Goal: Navigation & Orientation: Find specific page/section

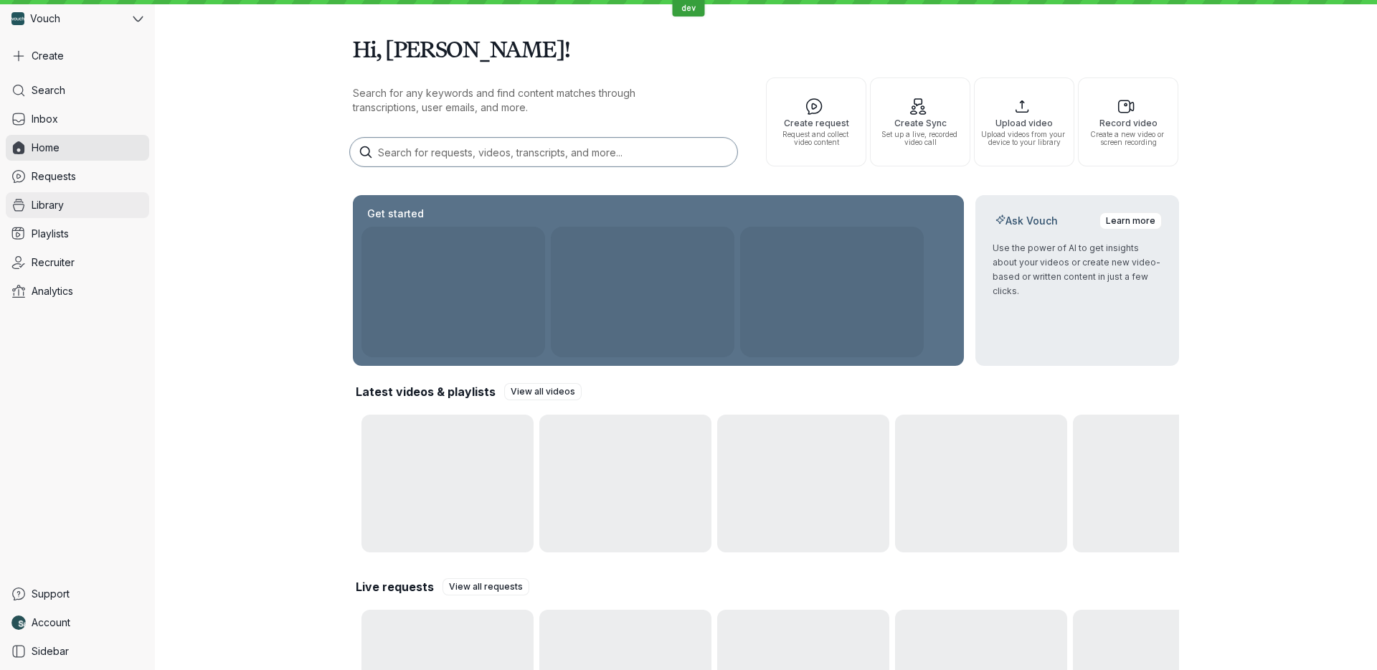
click at [87, 203] on link "Library" at bounding box center [77, 205] width 143 height 26
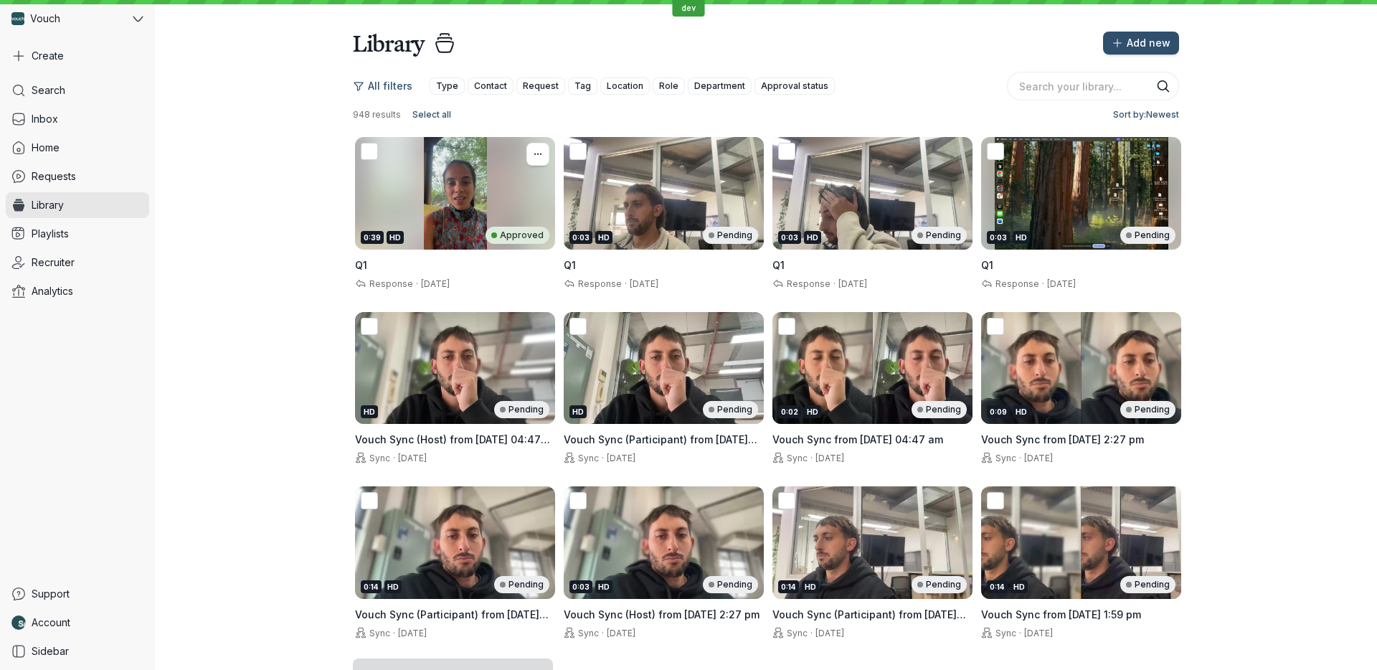
click at [475, 207] on div "0:39 HD Approved" at bounding box center [455, 193] width 200 height 113
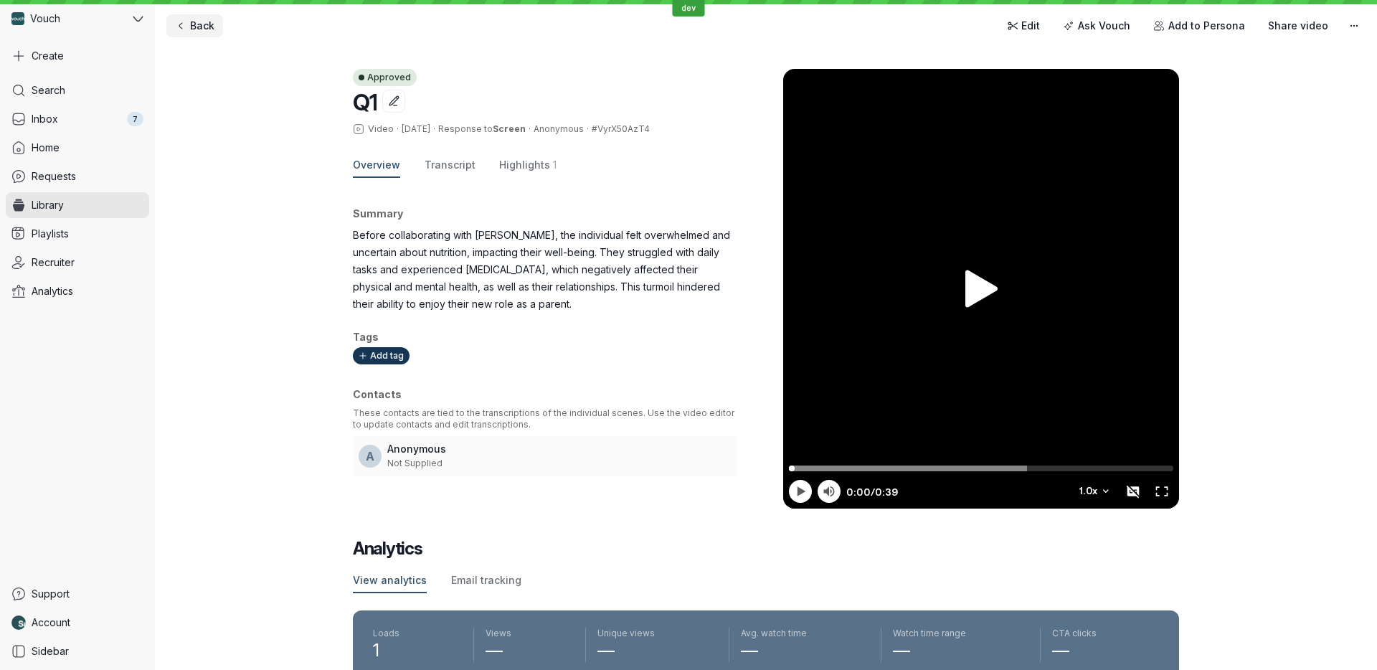
click at [202, 28] on span "Back" at bounding box center [202, 26] width 24 height 14
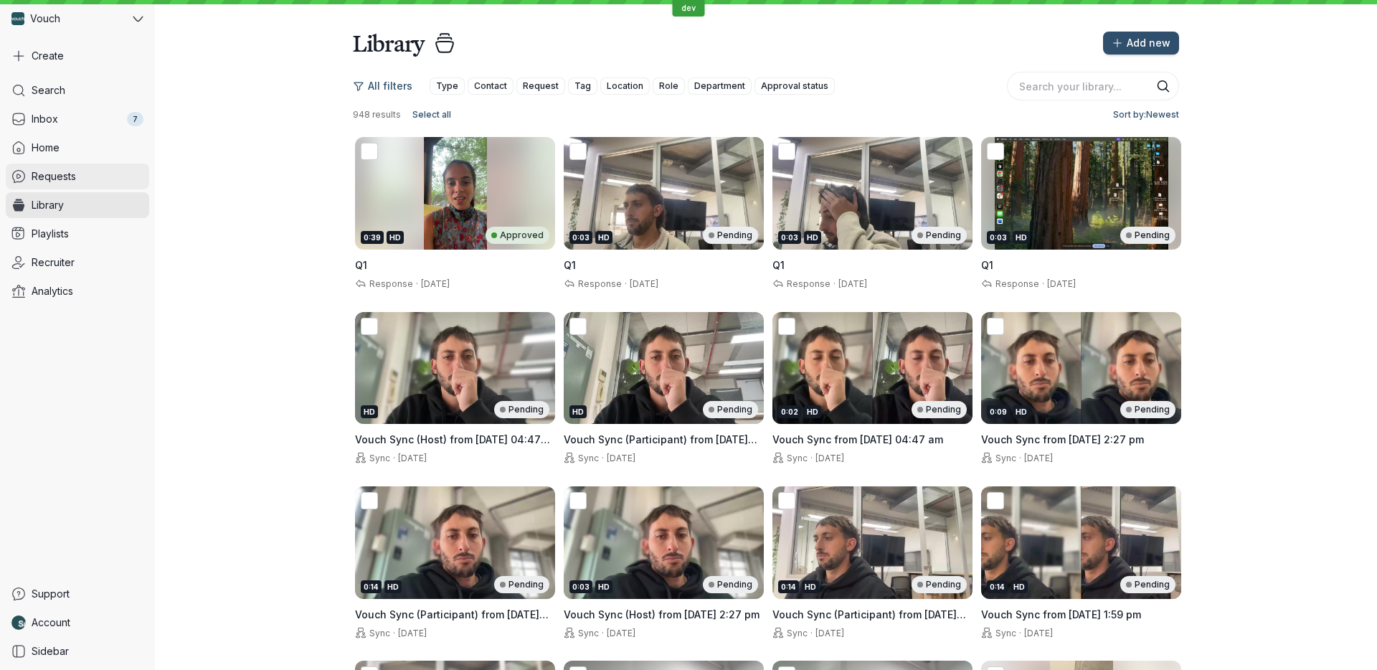
click at [93, 171] on link "Requests" at bounding box center [77, 177] width 143 height 26
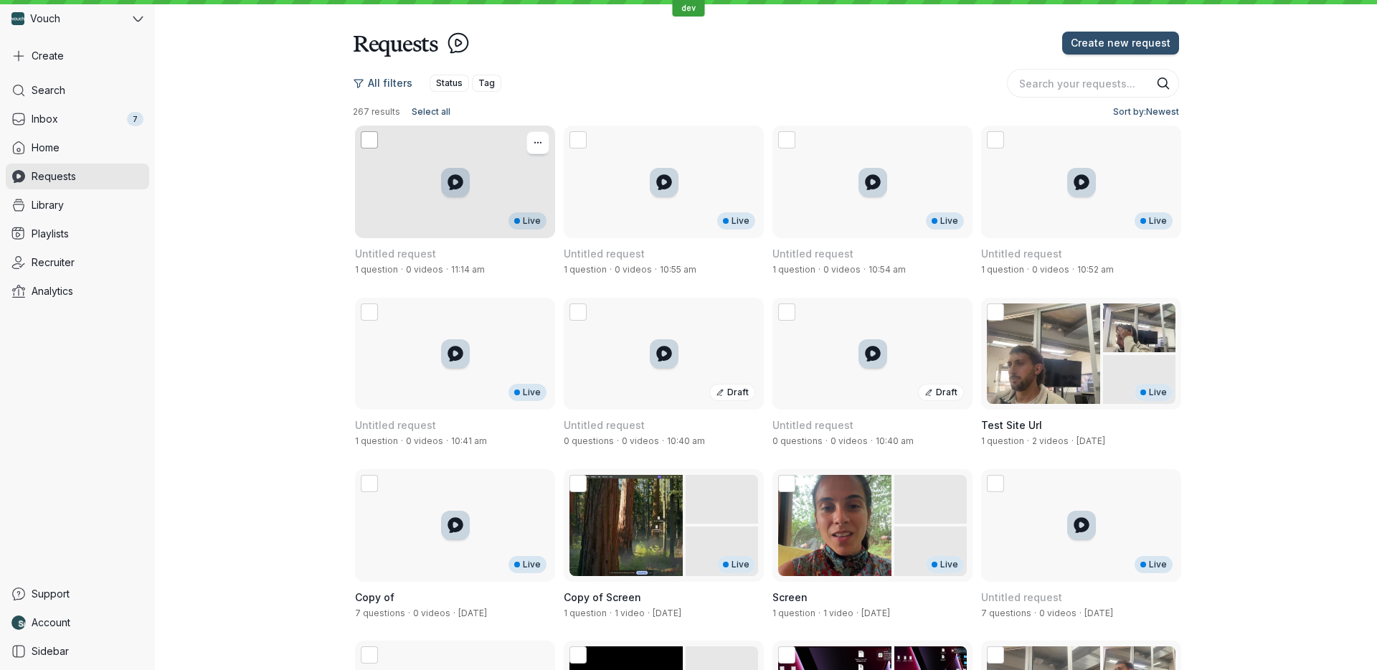
scroll to position [6, 0]
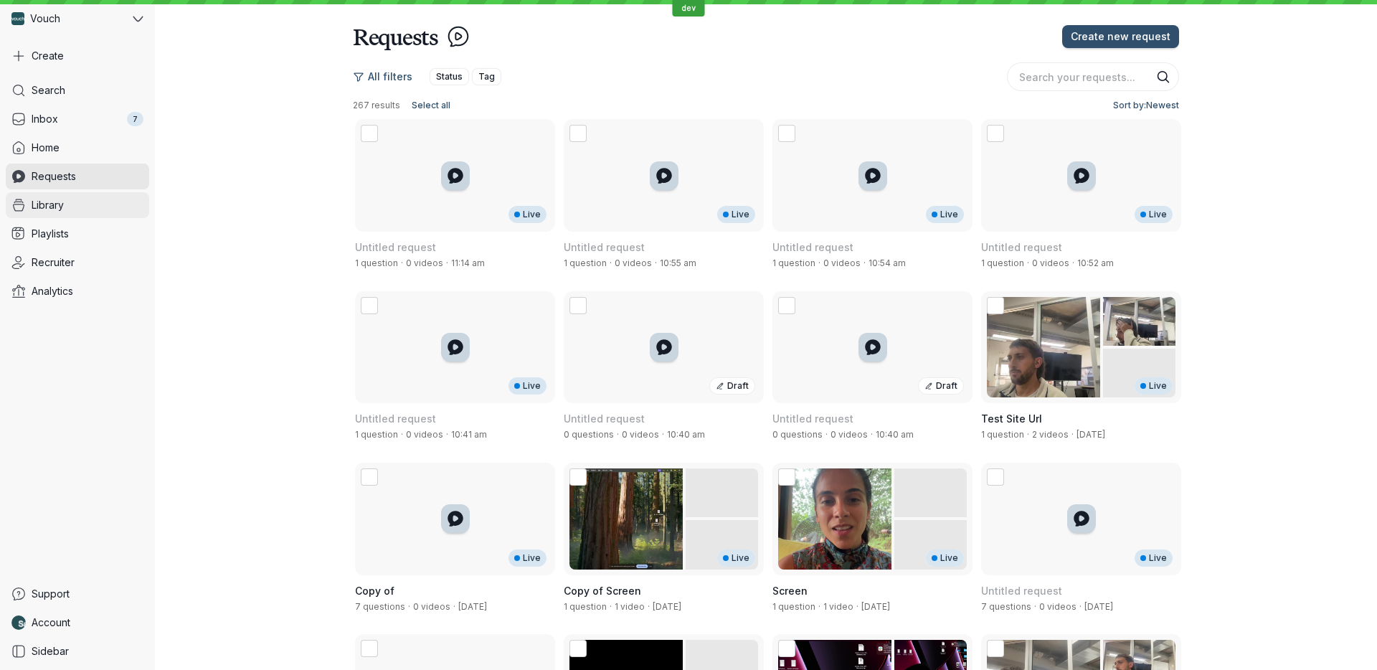
click at [88, 215] on link "Library" at bounding box center [77, 205] width 143 height 26
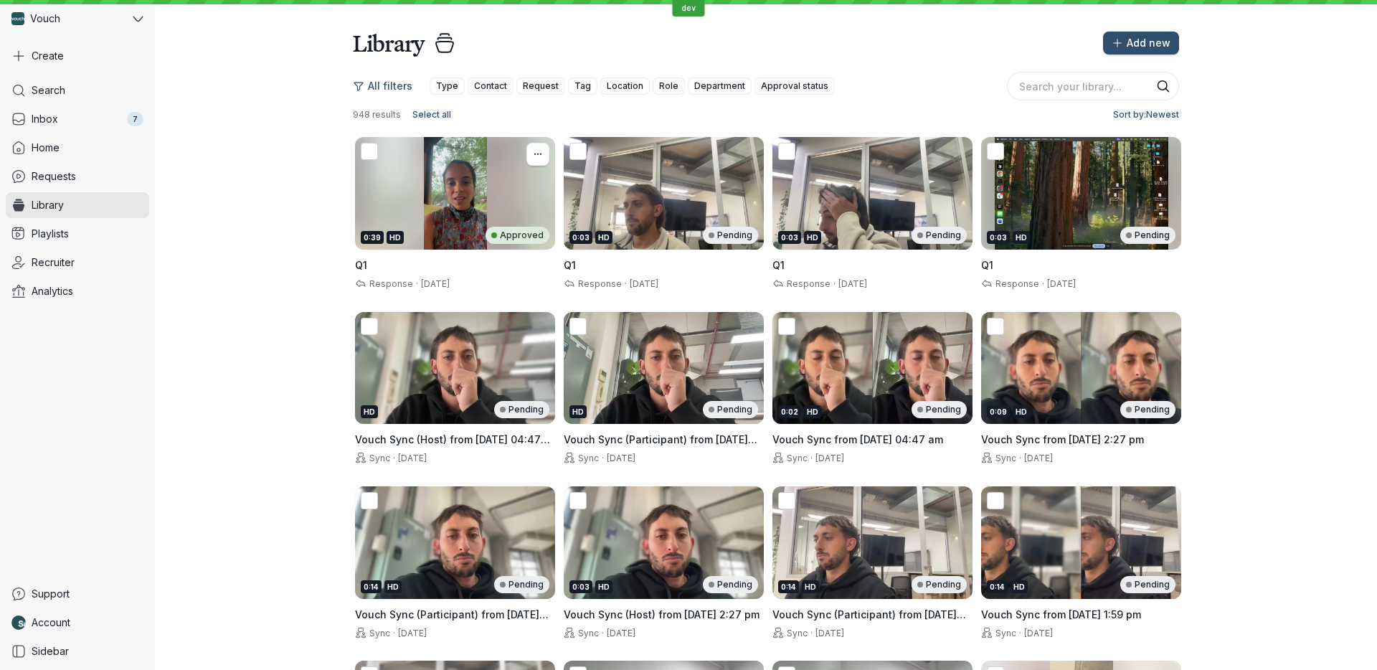
click at [517, 204] on div "0:39 HD Approved" at bounding box center [455, 193] width 200 height 113
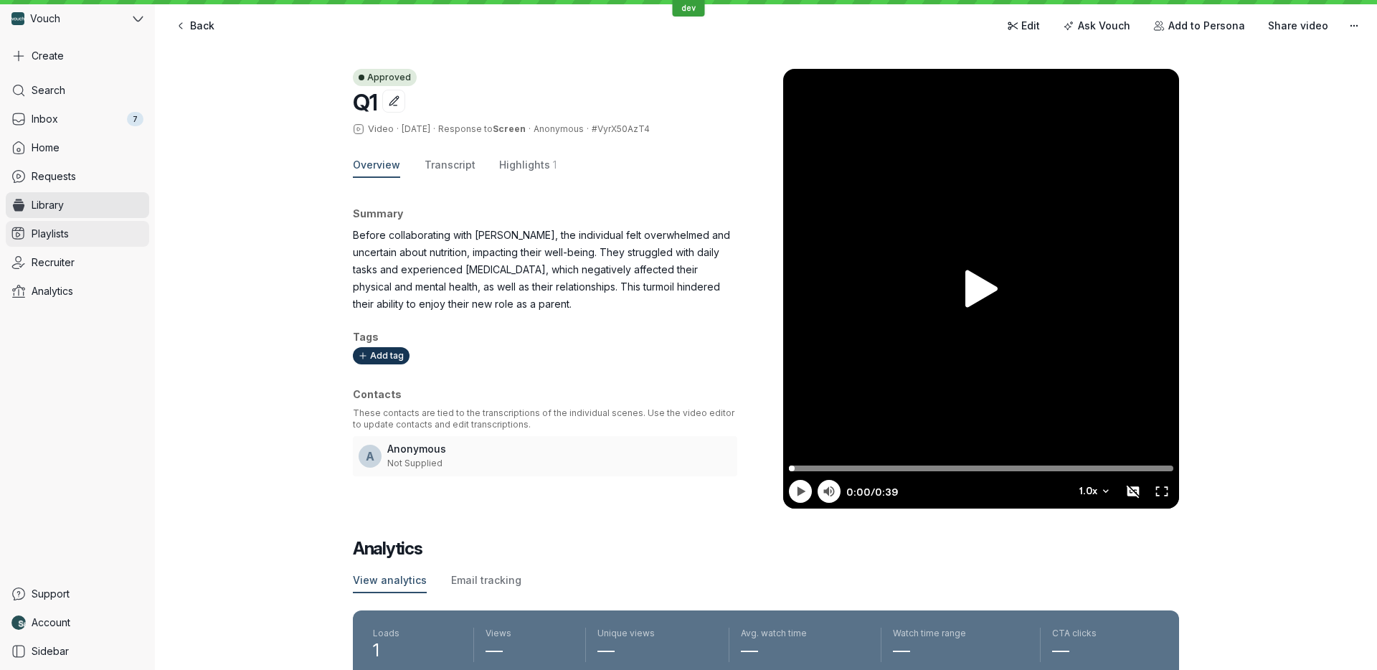
click at [82, 242] on link "Playlists" at bounding box center [77, 234] width 143 height 26
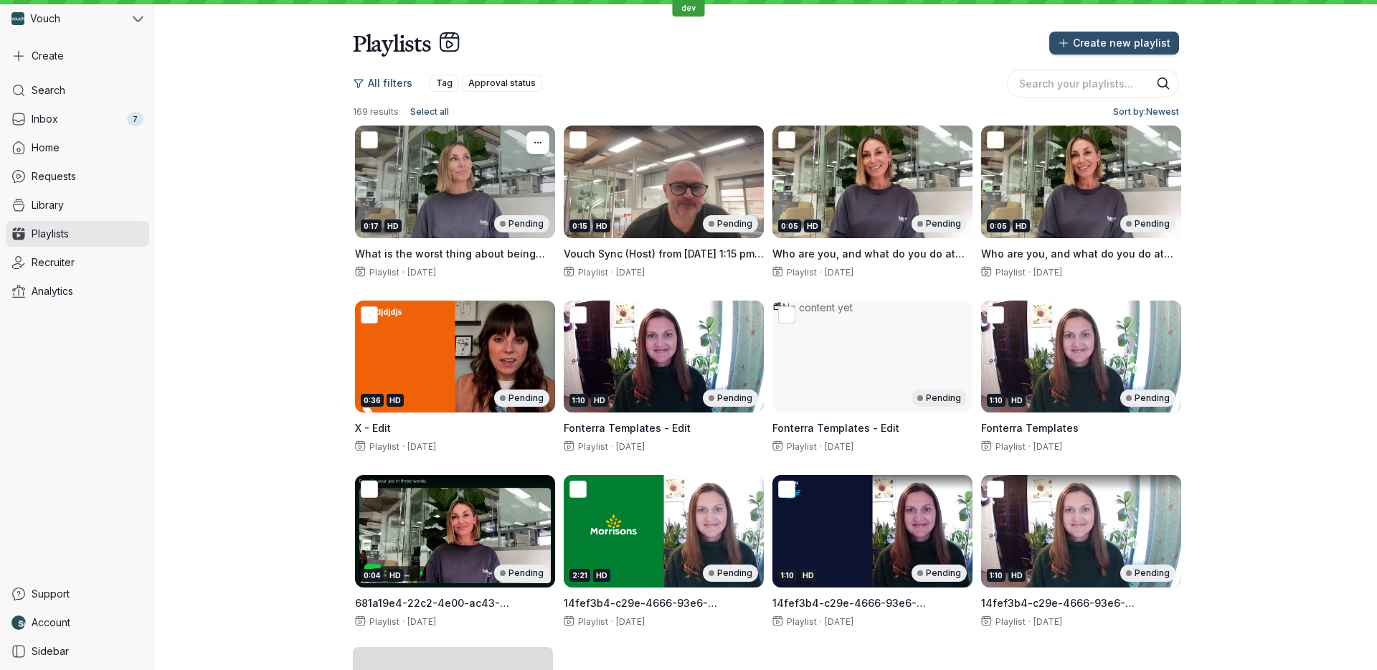
click at [449, 178] on div "0:17 HD Pending" at bounding box center [455, 182] width 200 height 113
